Goal: Task Accomplishment & Management: Manage account settings

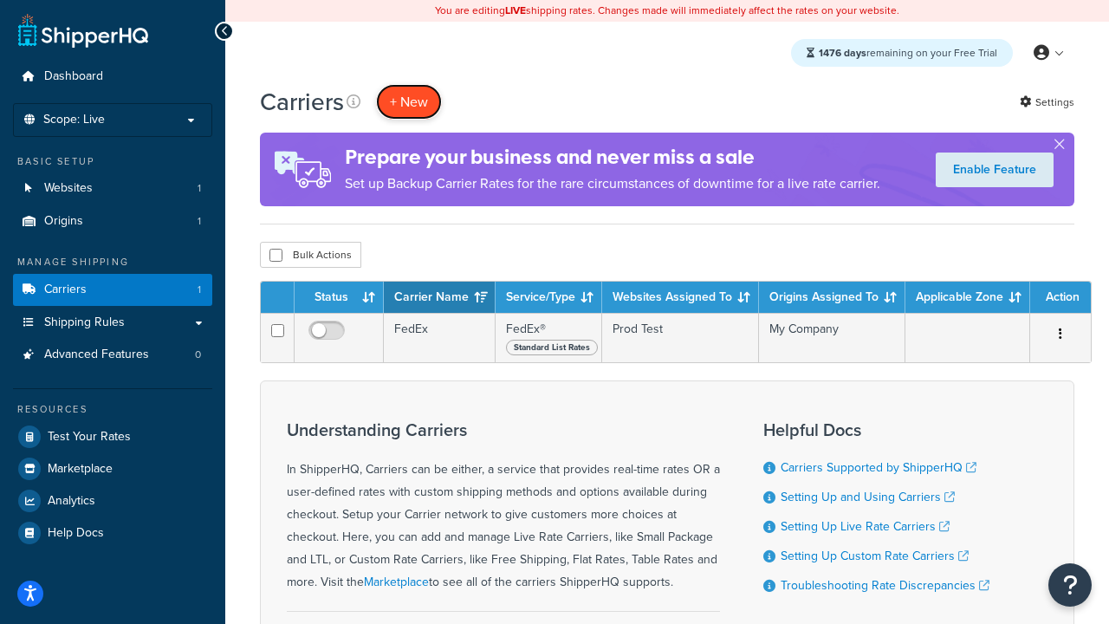
click at [409, 101] on button "+ New" at bounding box center [409, 102] width 66 height 36
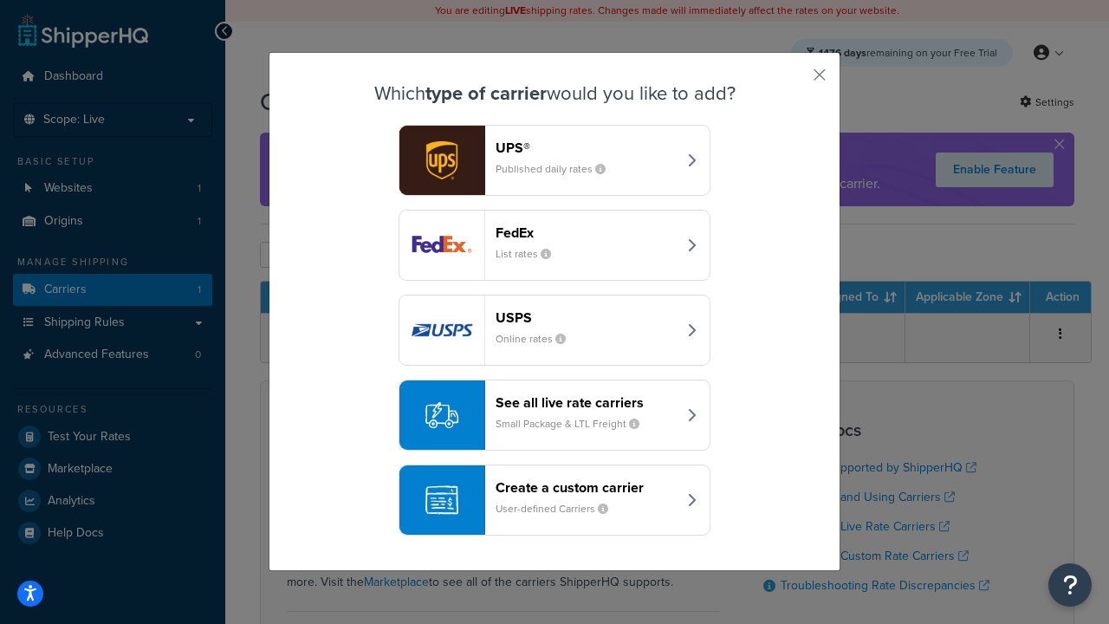
click at [555, 245] on div "FedEx List rates" at bounding box center [586, 245] width 181 height 42
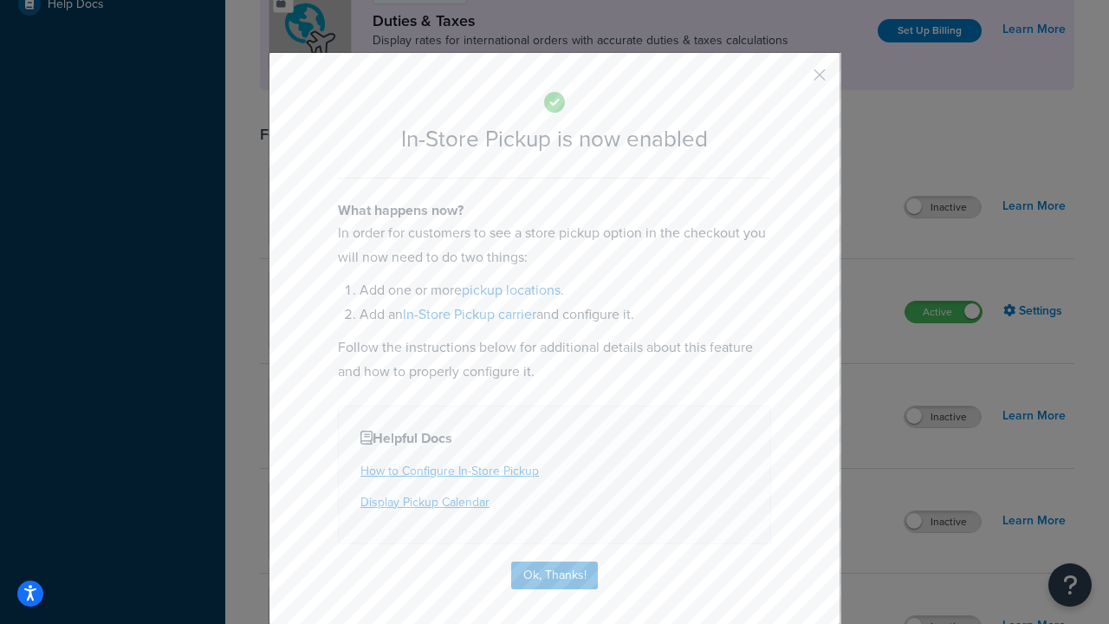
click at [794, 81] on button "button" at bounding box center [794, 81] width 4 height 4
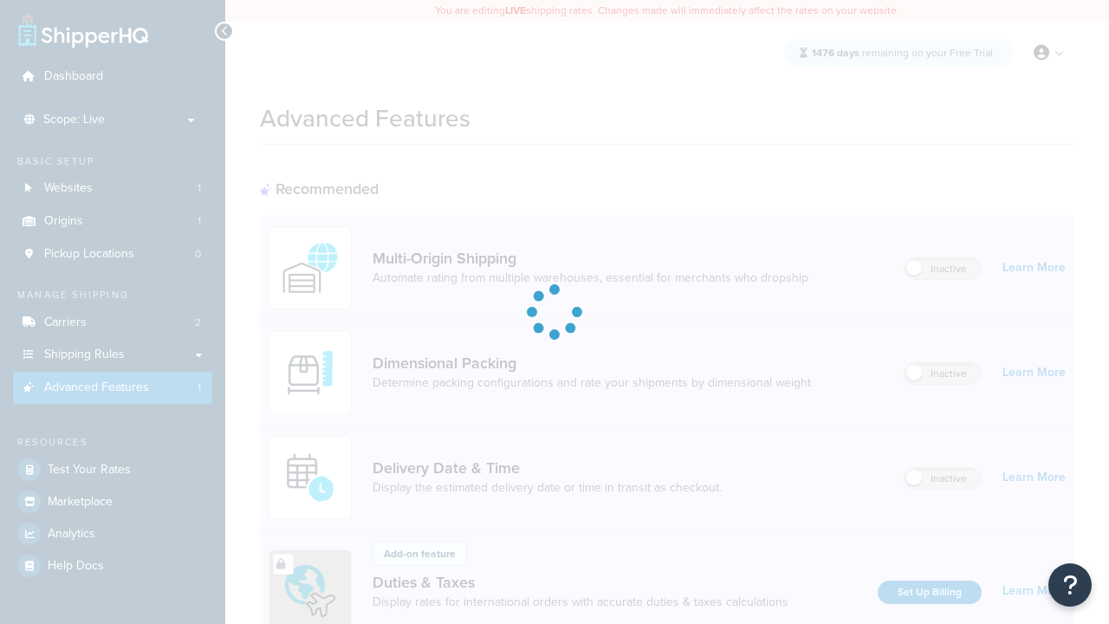
scroll to position [562, 0]
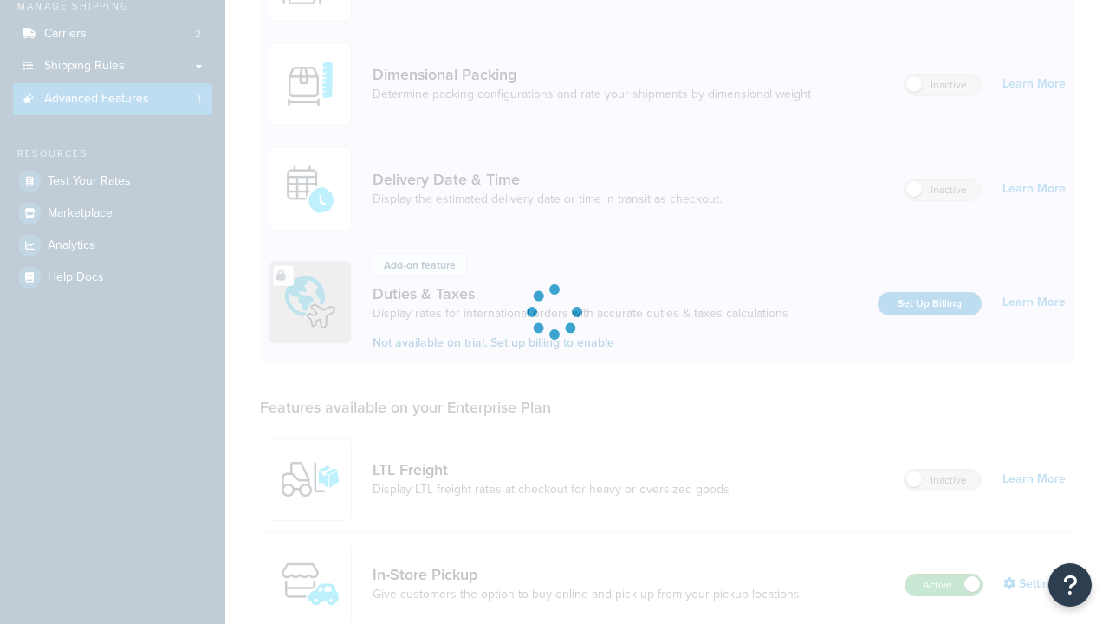
click at [944, 575] on label "Active" at bounding box center [944, 585] width 76 height 21
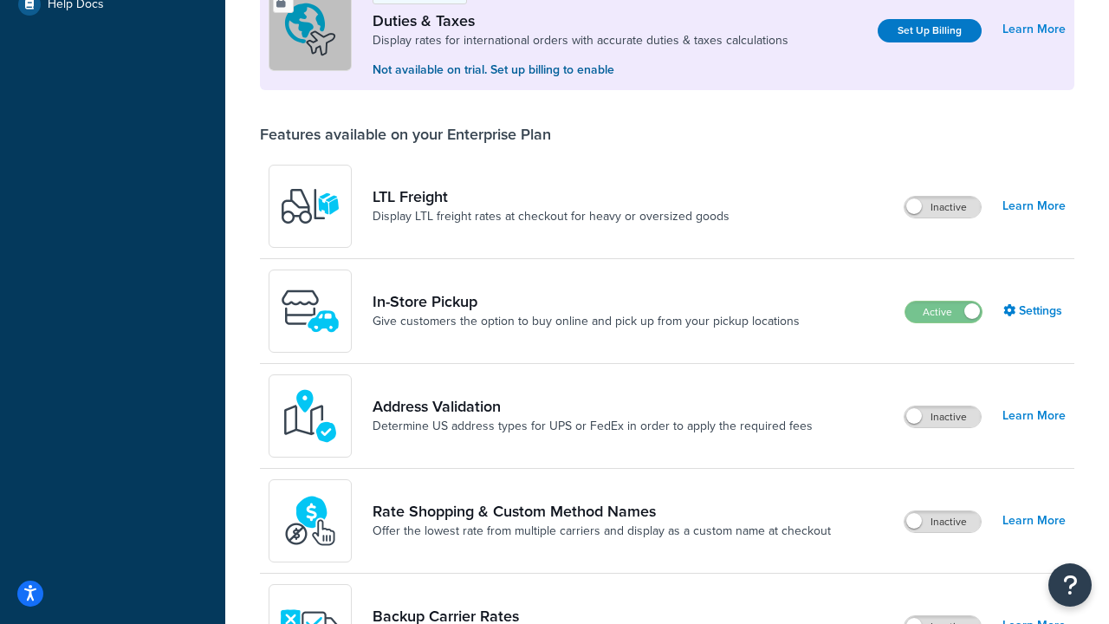
scroll to position [529, 0]
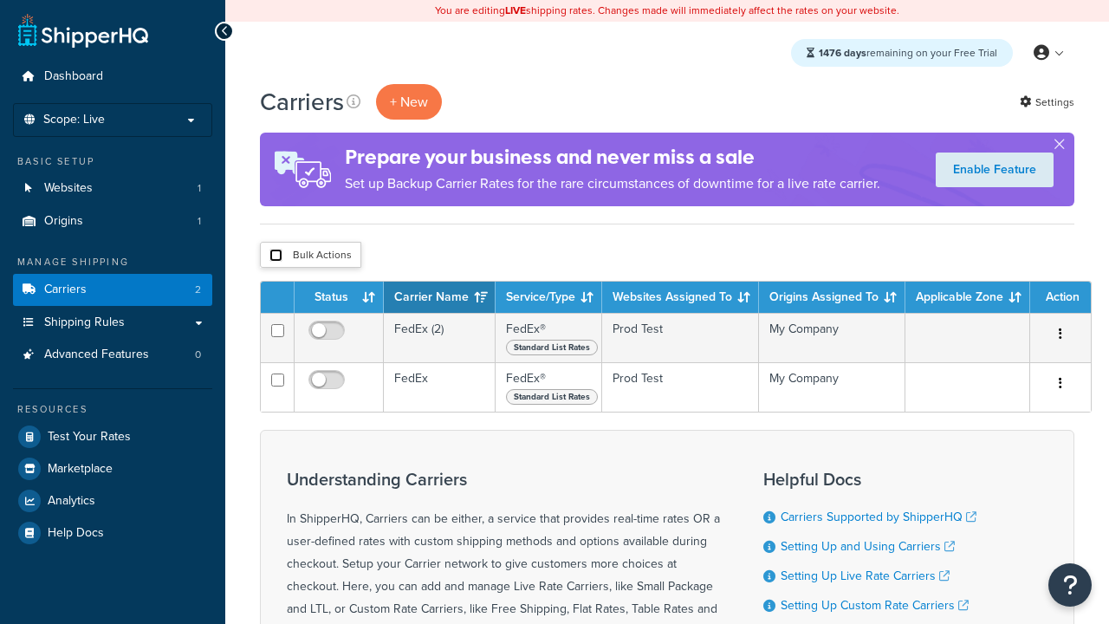
click at [276, 256] on input "checkbox" at bounding box center [276, 255] width 13 height 13
checkbox input "true"
click at [0, 0] on button "Delete" at bounding box center [0, 0] width 0 height 0
